Goal: Transaction & Acquisition: Purchase product/service

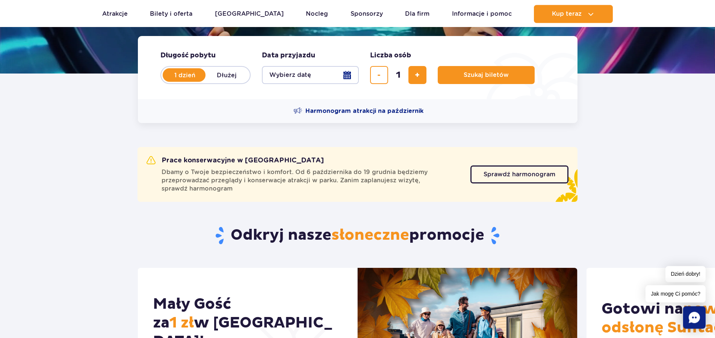
scroll to position [192, 0]
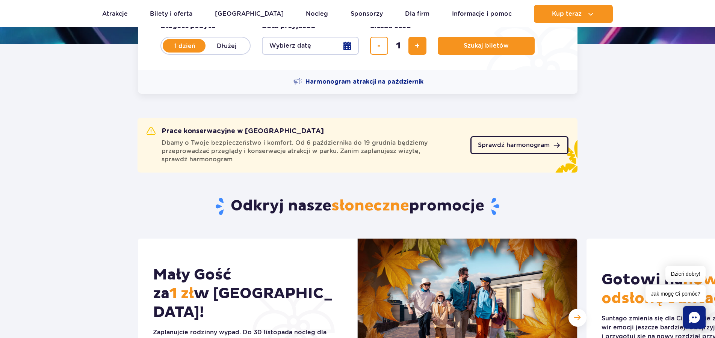
click at [529, 152] on link "Sprawdź harmonogram" at bounding box center [519, 145] width 98 height 18
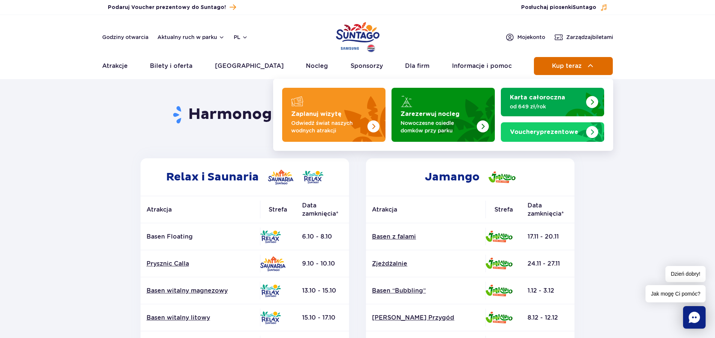
click at [558, 66] on span "Kup teraz" at bounding box center [567, 66] width 30 height 7
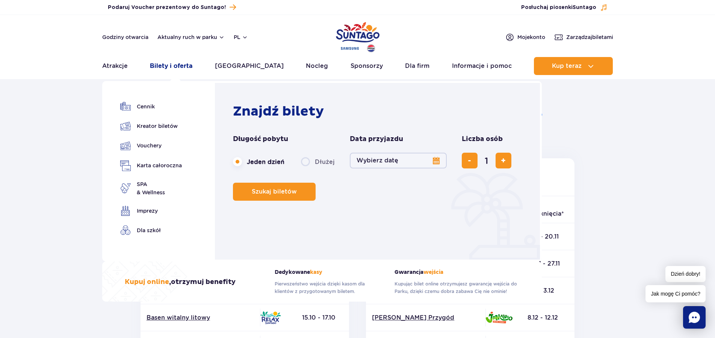
click at [166, 65] on link "Bilety i oferta" at bounding box center [171, 66] width 42 height 18
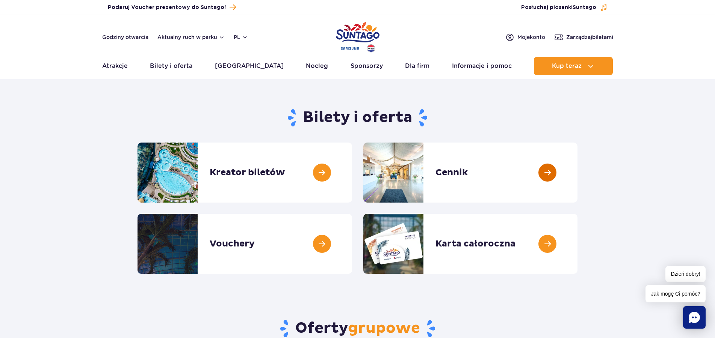
click at [577, 164] on link at bounding box center [577, 173] width 0 height 60
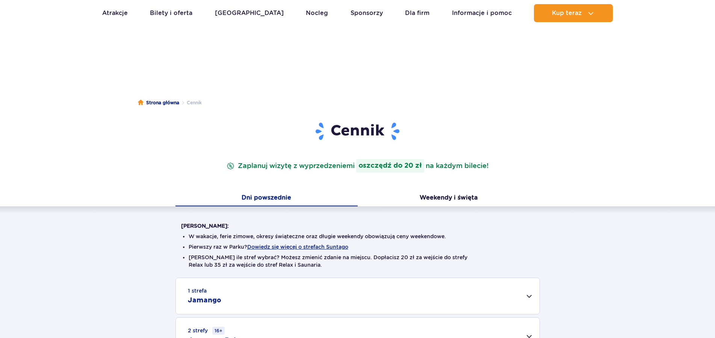
scroll to position [115, 0]
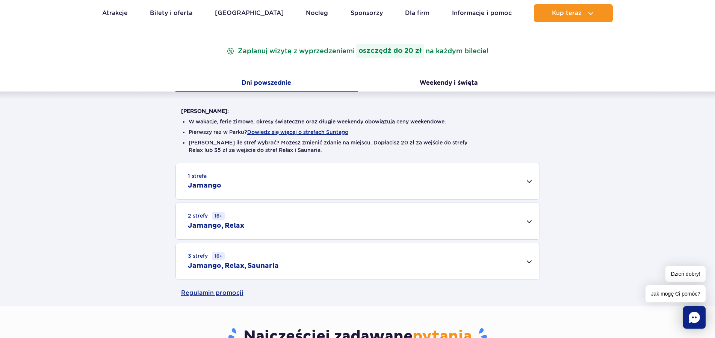
click at [525, 180] on div "1 strefa Jamango" at bounding box center [358, 181] width 364 height 36
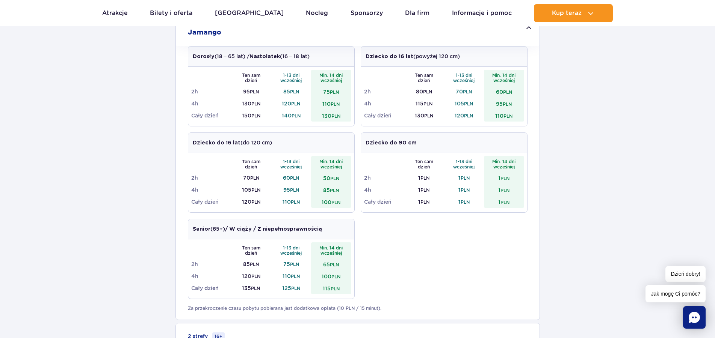
scroll to position [312, 0]
